Goal: Information Seeking & Learning: Learn about a topic

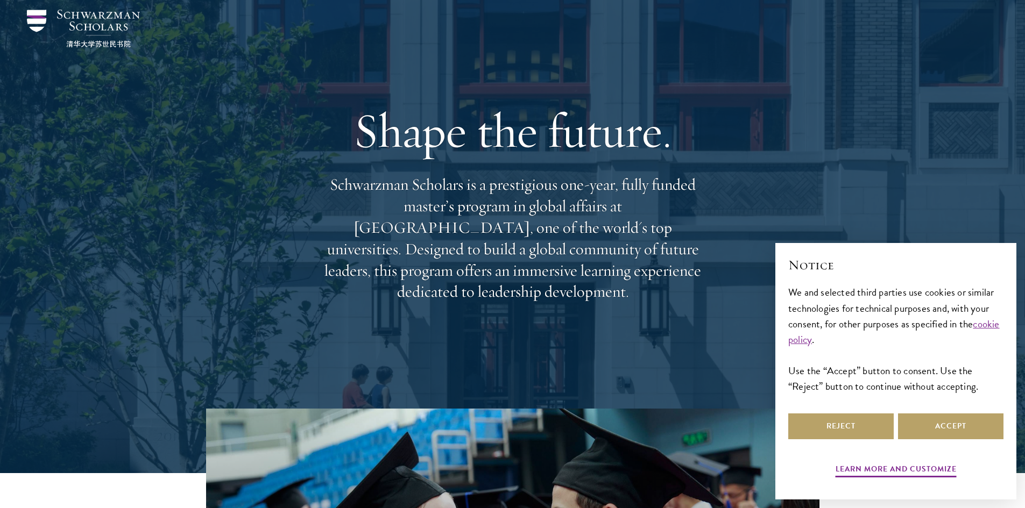
scroll to position [161, 0]
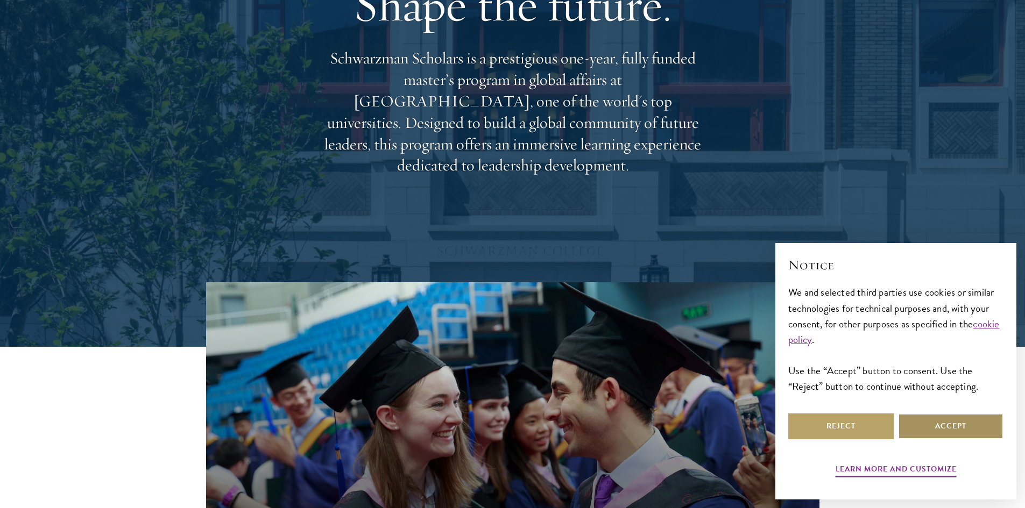
click at [948, 420] on button "Accept" at bounding box center [950, 427] width 105 height 26
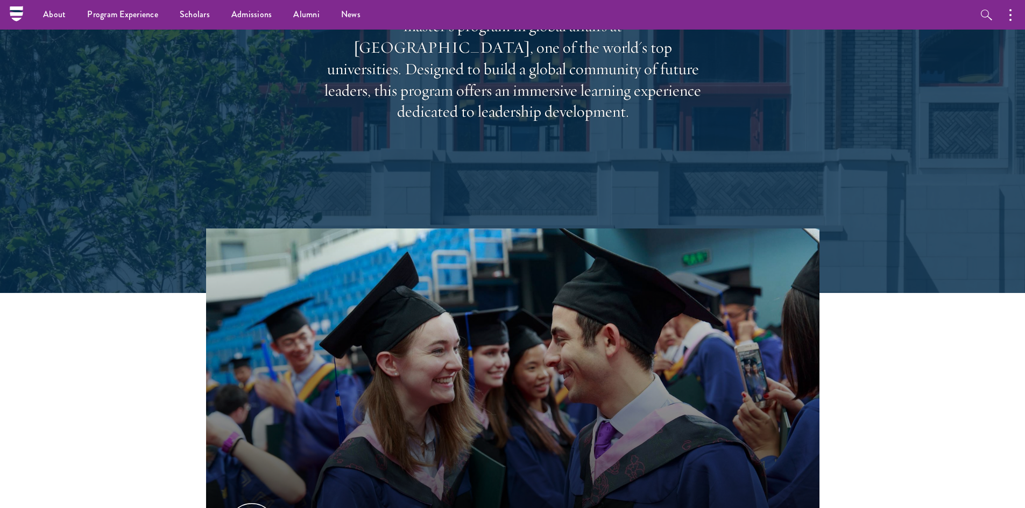
scroll to position [0, 0]
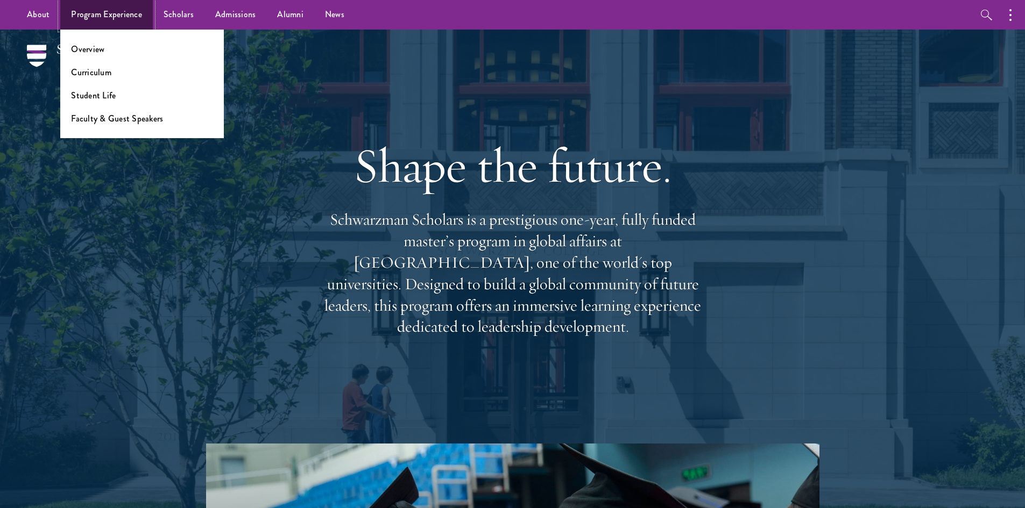
click at [115, 19] on link "Program Experience" at bounding box center [106, 15] width 93 height 30
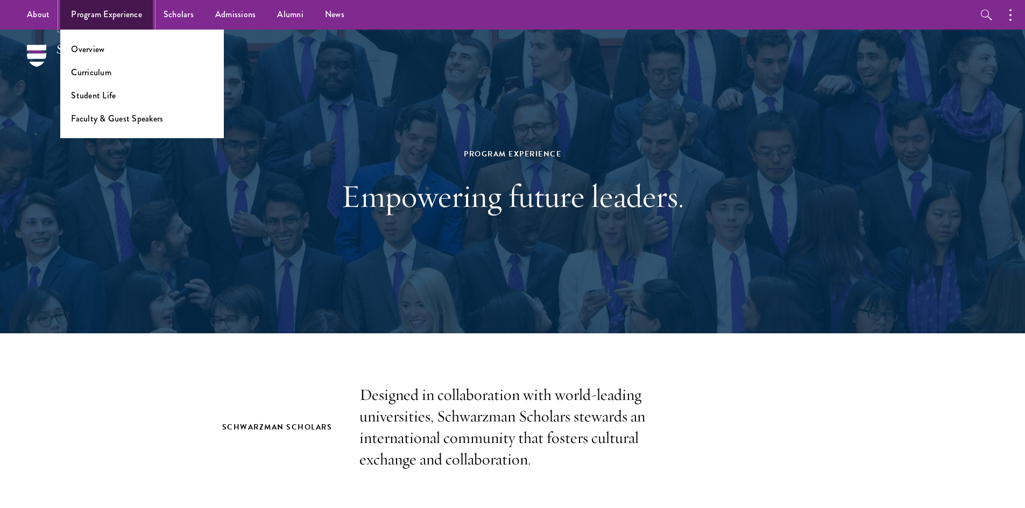
click at [125, 20] on link "Program Experience" at bounding box center [106, 15] width 93 height 30
